Goal: Task Accomplishment & Management: Complete application form

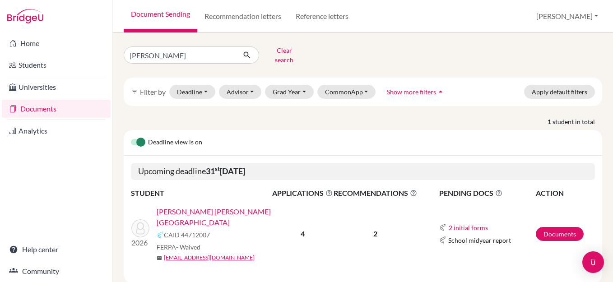
scroll to position [6, 0]
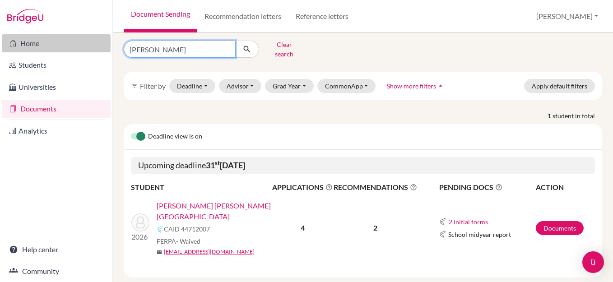
drag, startPoint x: 157, startPoint y: 47, endPoint x: 82, endPoint y: 46, distance: 75.4
click at [82, 46] on div "Home Students Universities Documents Analytics Help center Community Document S…" at bounding box center [306, 141] width 613 height 282
type input "penon"
click button "submit" at bounding box center [247, 49] width 24 height 17
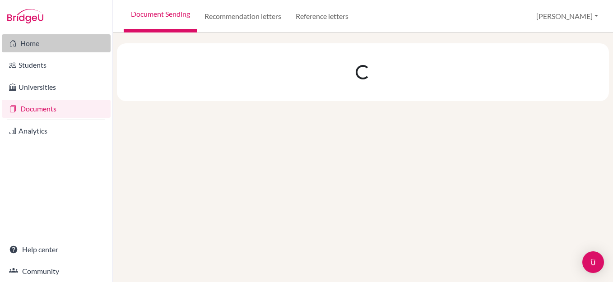
scroll to position [0, 0]
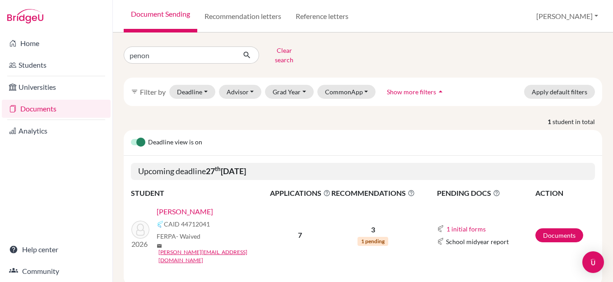
click at [193, 208] on link "[PERSON_NAME]" at bounding box center [185, 211] width 56 height 11
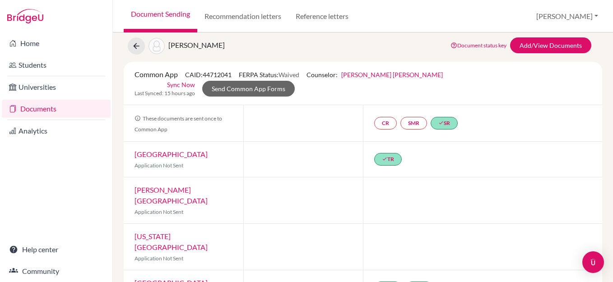
scroll to position [9, 0]
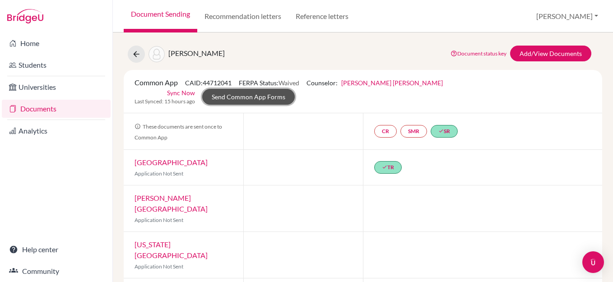
click at [295, 89] on link "Send Common App Forms" at bounding box center [248, 97] width 92 height 16
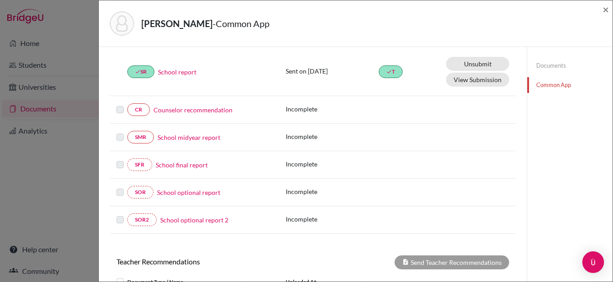
scroll to position [120, 0]
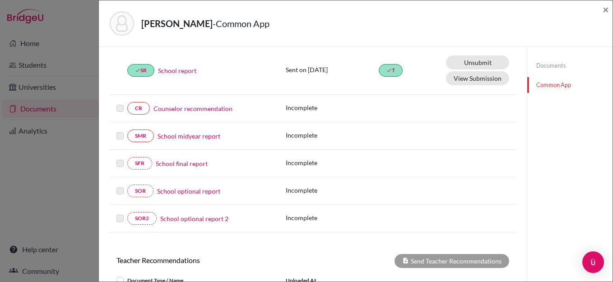
click at [202, 108] on link "Counselor recommendation" at bounding box center [192, 108] width 79 height 9
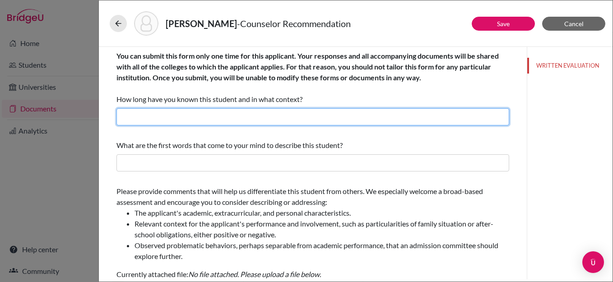
click at [219, 119] on input "text" at bounding box center [312, 116] width 393 height 17
type input "I have known her for over three years as her college counselor and academic adv…"
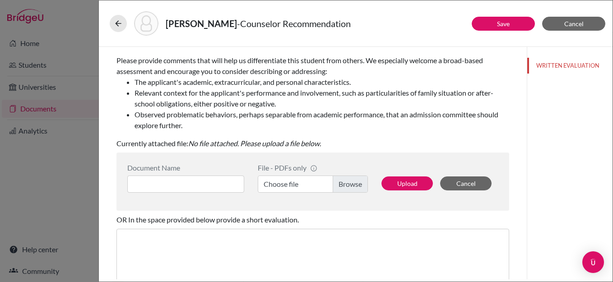
scroll to position [134, 0]
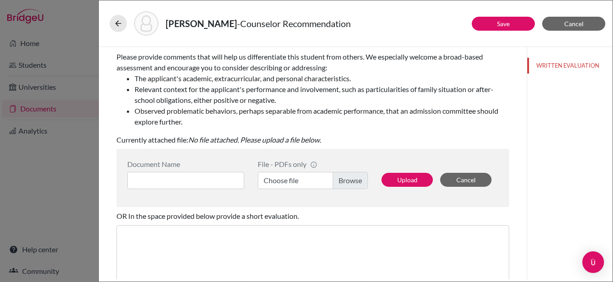
type input "Proactive, changemaker, entrepreneur. She strives for the common good and the w…"
